Goal: Information Seeking & Learning: Learn about a topic

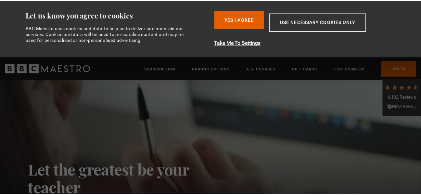
scroll to position [0, 170]
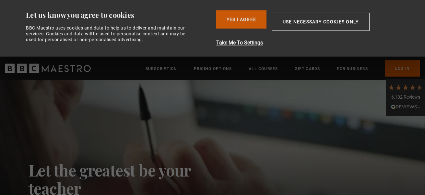
click at [238, 18] on button "Yes I Agree" at bounding box center [241, 19] width 50 height 18
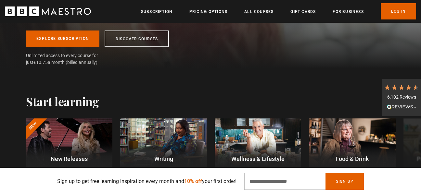
scroll to position [162, 0]
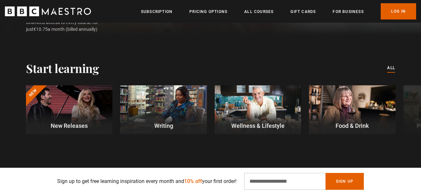
click at [398, 67] on div "Start learning All courses" at bounding box center [210, 68] width 418 height 14
click at [391, 70] on link "All courses" at bounding box center [391, 68] width 8 height 7
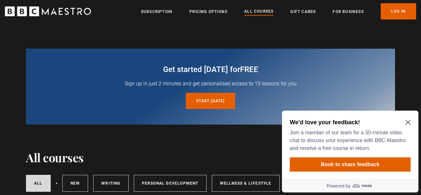
click at [409, 120] on div "We'd love your feedback! Join a member of our team for a 30-minute video chat t…" at bounding box center [350, 145] width 136 height 69
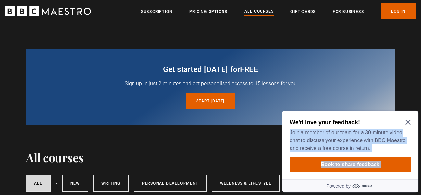
click at [408, 121] on icon "Close Maze Prompt" at bounding box center [407, 122] width 5 height 5
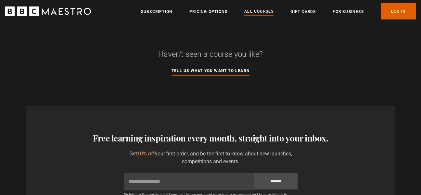
scroll to position [2531, 0]
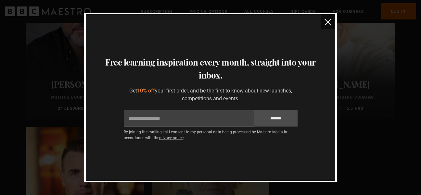
click at [327, 24] on img "close" at bounding box center [327, 22] width 7 height 7
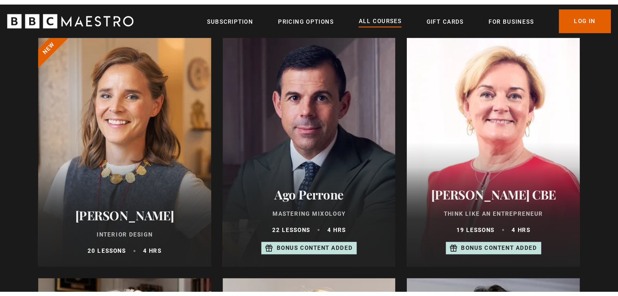
scroll to position [357, 0]
